Goal: Check status: Check status

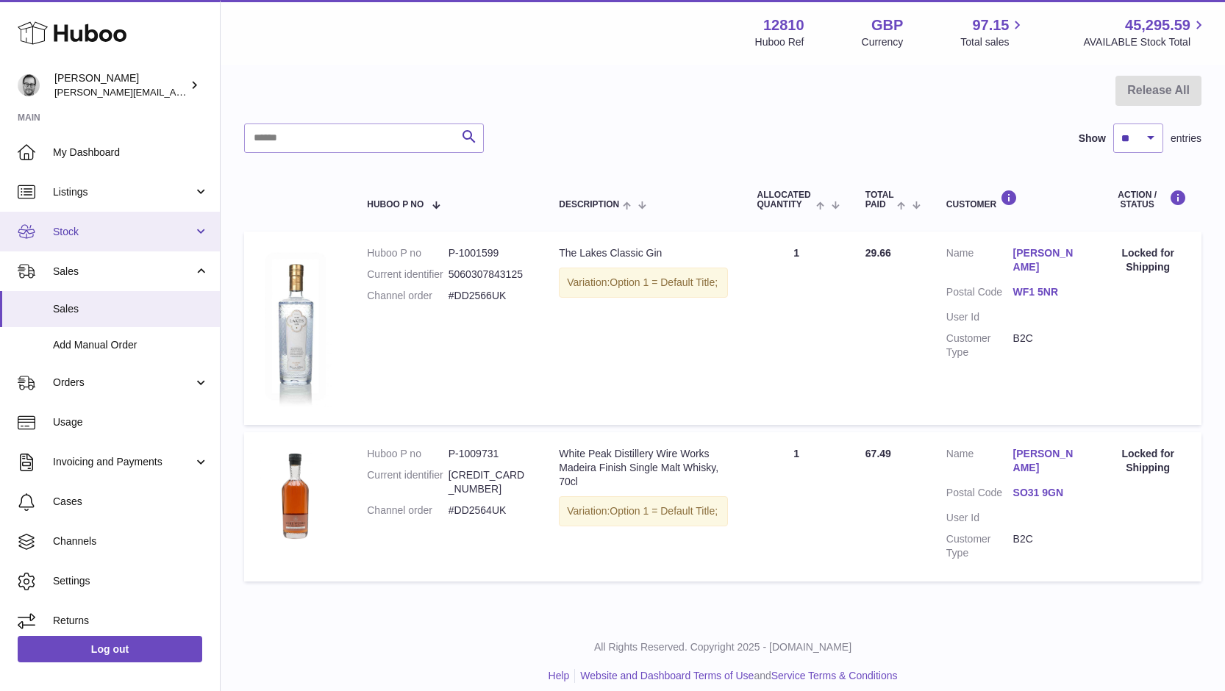
click at [85, 223] on link "Stock" at bounding box center [110, 232] width 220 height 40
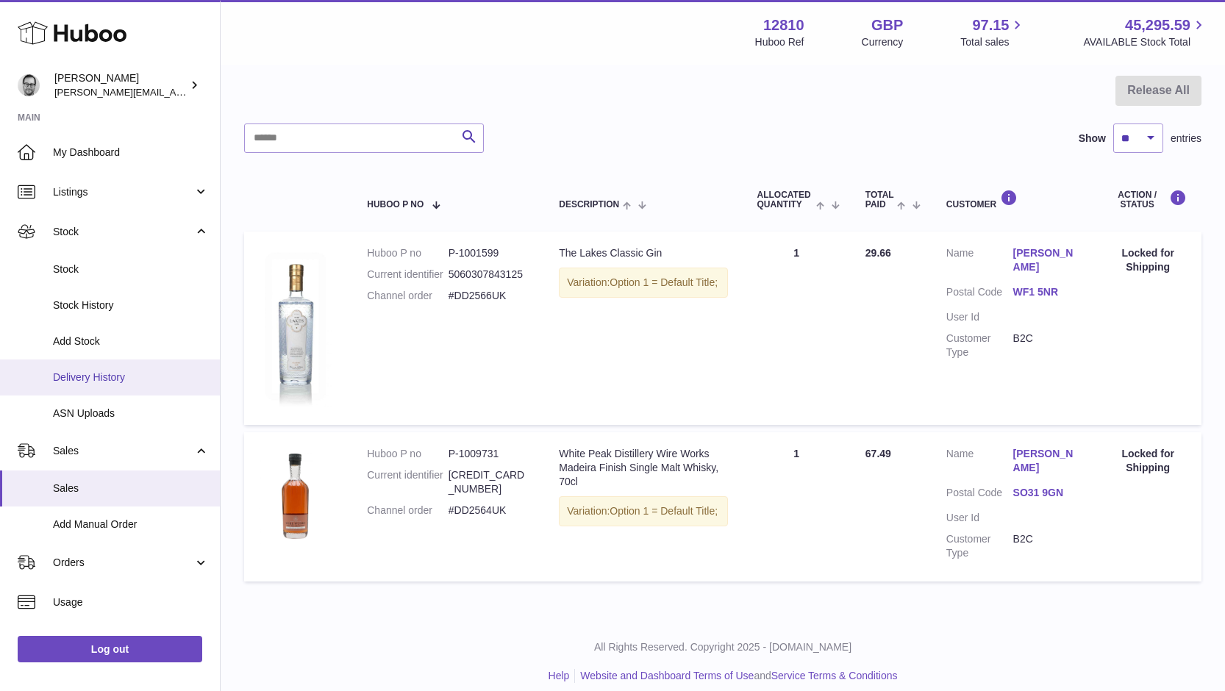
click at [90, 381] on span "Delivery History" at bounding box center [131, 378] width 156 height 14
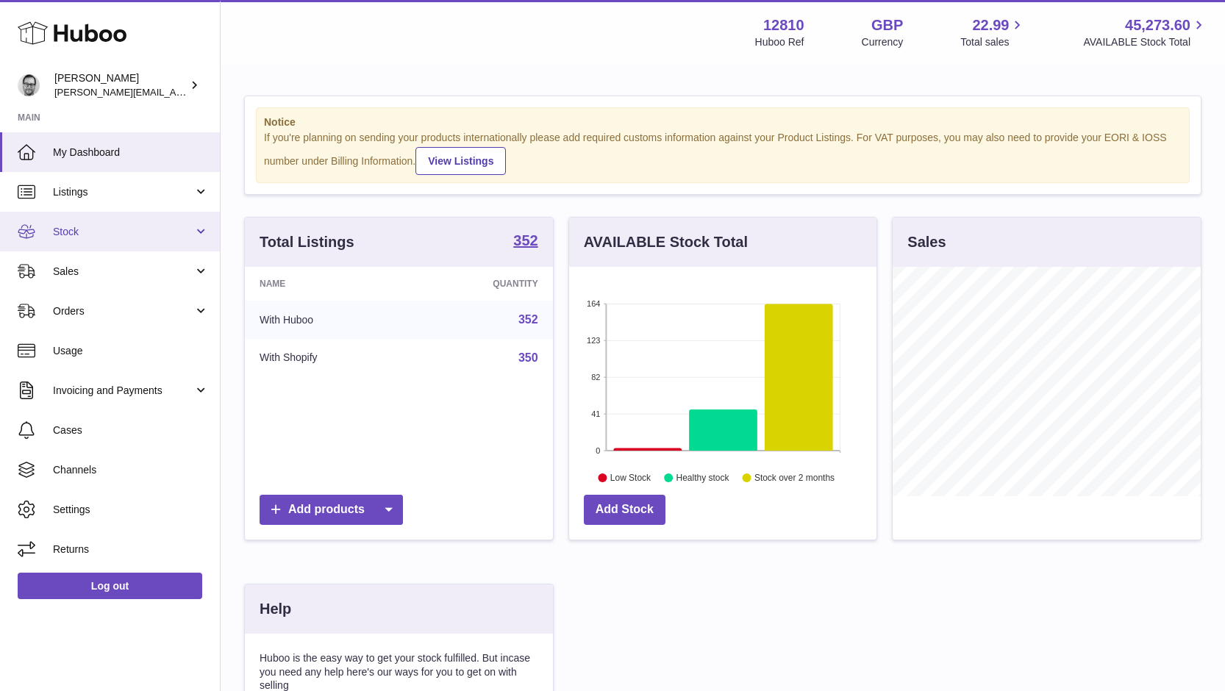
click at [76, 246] on link "Stock" at bounding box center [110, 232] width 220 height 40
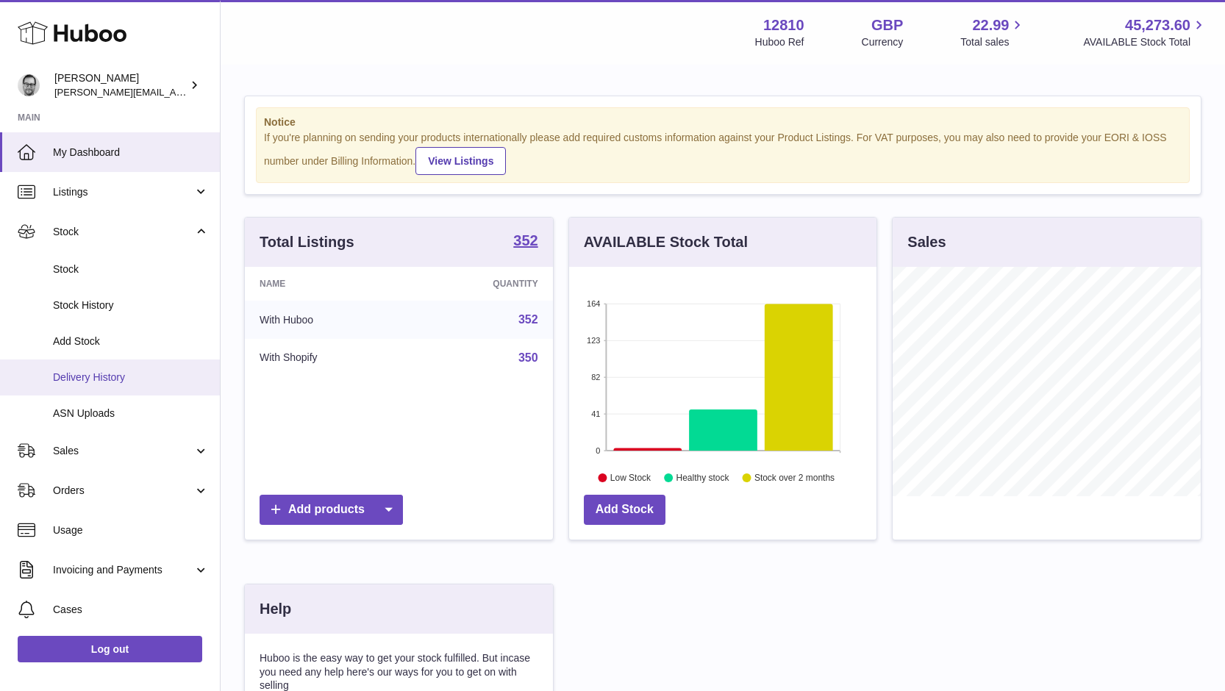
click at [83, 379] on span "Delivery History" at bounding box center [131, 378] width 156 height 14
